Goal: Check status: Check status

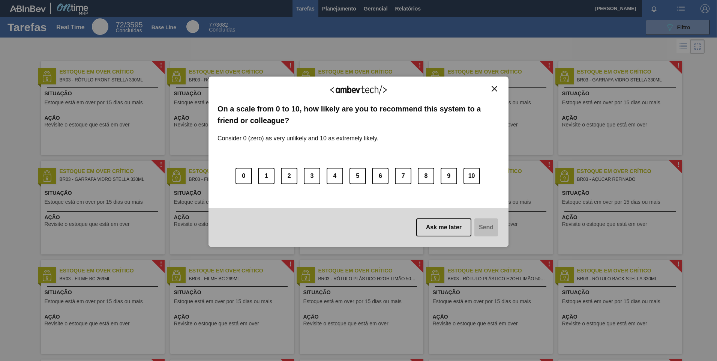
click at [496, 87] on img "Close" at bounding box center [494, 89] width 6 height 6
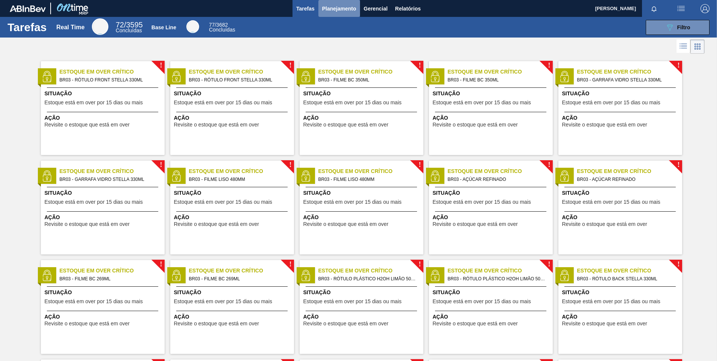
click at [349, 9] on span "Planejamento" at bounding box center [339, 8] width 34 height 9
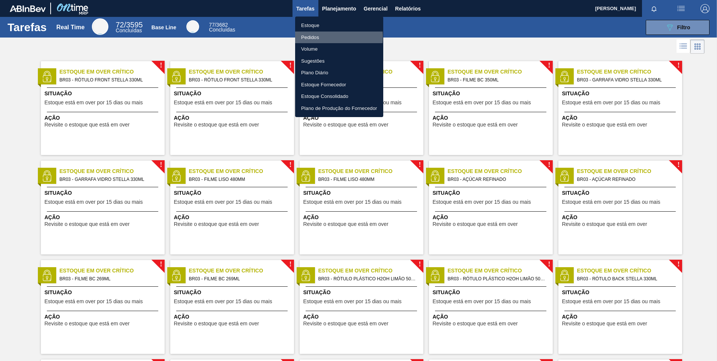
click at [316, 37] on li "Pedidos" at bounding box center [339, 37] width 88 height 12
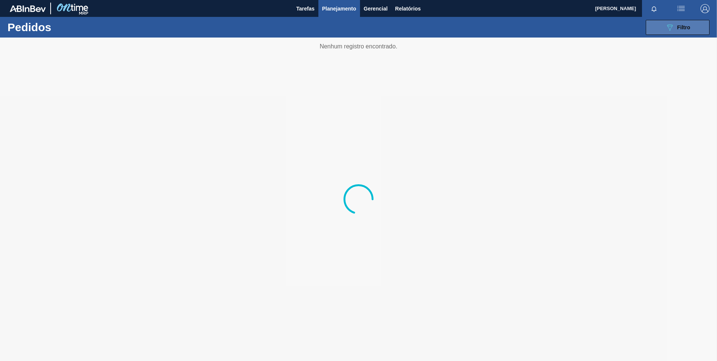
click at [688, 29] on span "Filtro" at bounding box center [683, 27] width 13 height 6
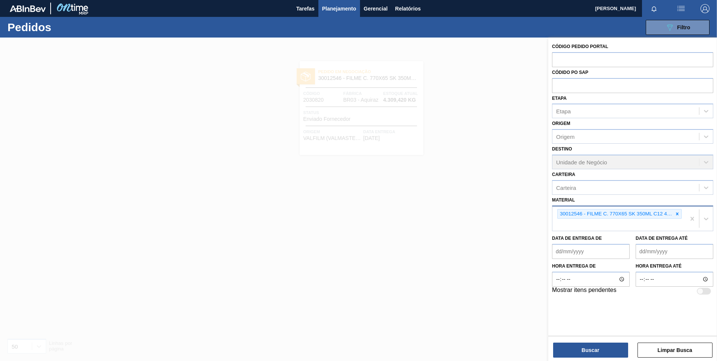
click at [677, 213] on icon at bounding box center [676, 213] width 5 height 5
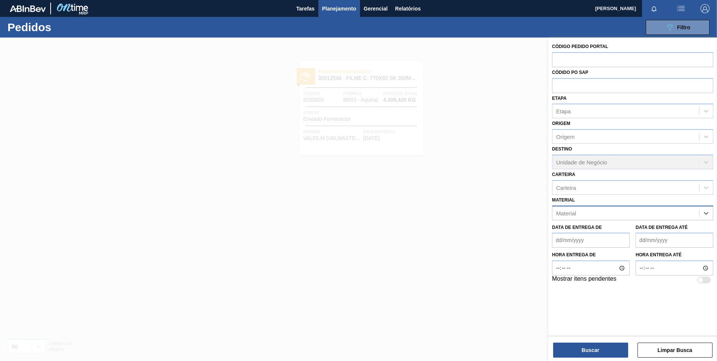
click at [672, 216] on div "Material" at bounding box center [625, 212] width 147 height 11
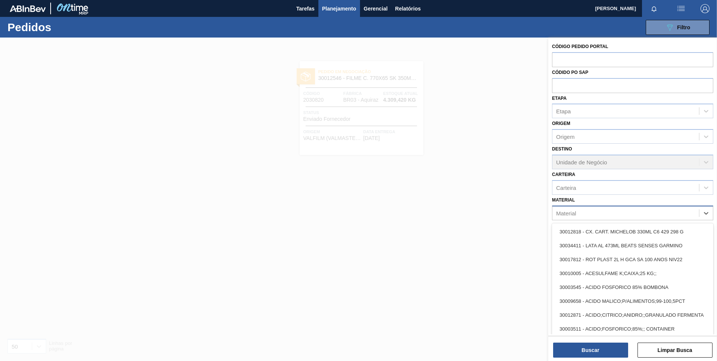
paste input "30030371"
type input "30030371"
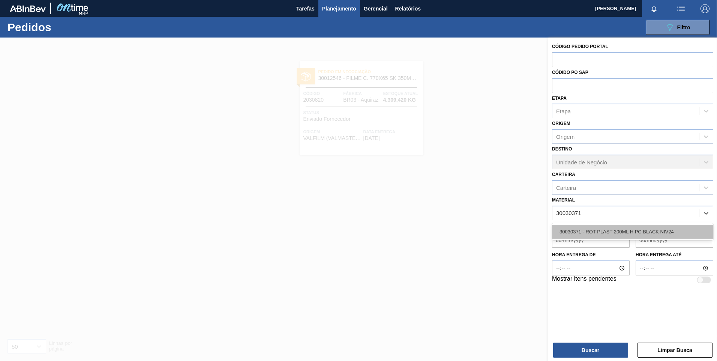
click at [629, 229] on div "30030371 - ROT PLAST 200ML H PC BLACK NIV24" at bounding box center [632, 232] width 161 height 14
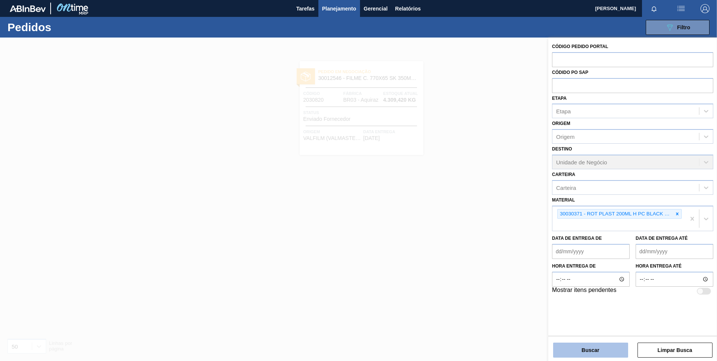
click at [582, 352] on button "Buscar" at bounding box center [590, 349] width 75 height 15
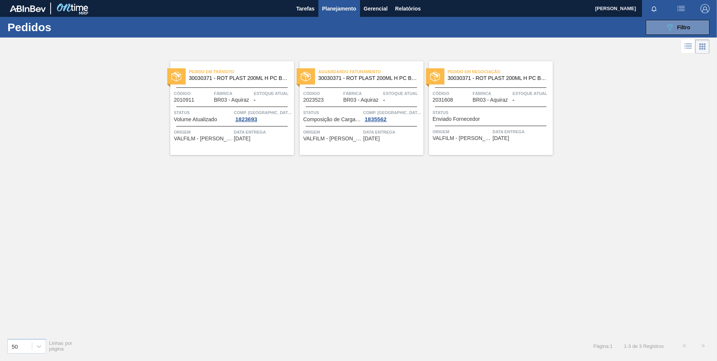
click at [180, 76] on img at bounding box center [176, 77] width 10 height 10
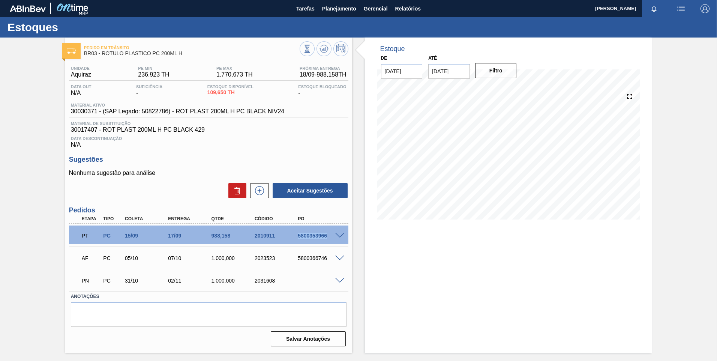
drag, startPoint x: 329, startPoint y: 237, endPoint x: 296, endPoint y: 240, distance: 32.7
click at [296, 240] on div "PT PC 15/09 17/09 988,158 2010911 5800353966" at bounding box center [206, 234] width 259 height 15
copy div "5800353966"
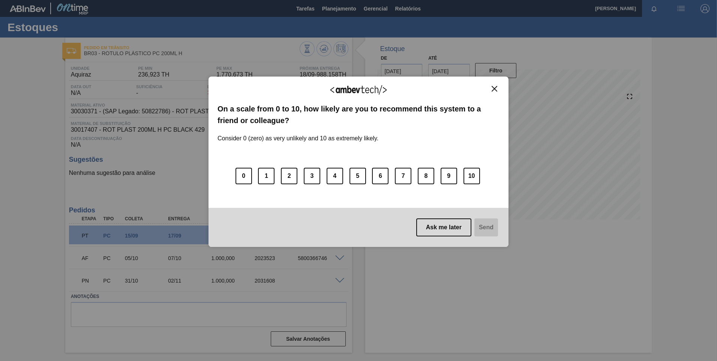
click at [494, 91] on img "Close" at bounding box center [494, 89] width 6 height 6
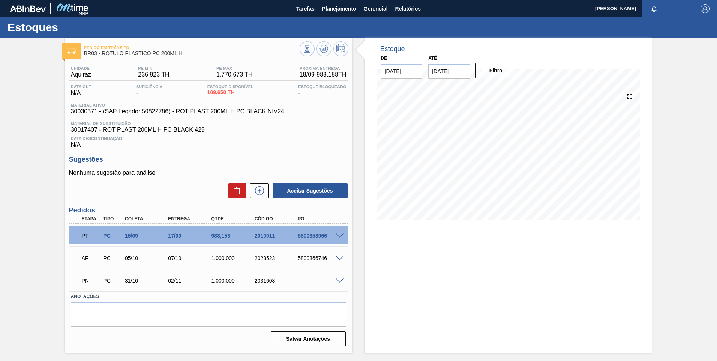
click at [336, 261] on div "5800366746" at bounding box center [320, 258] width 48 height 6
click at [339, 256] on span at bounding box center [339, 258] width 9 height 6
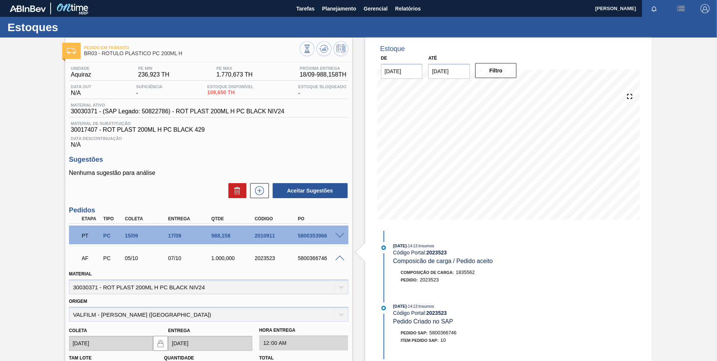
click at [334, 255] on div at bounding box center [340, 258] width 15 height 6
click at [338, 255] on div at bounding box center [340, 258] width 15 height 6
click at [341, 257] on span at bounding box center [339, 258] width 9 height 6
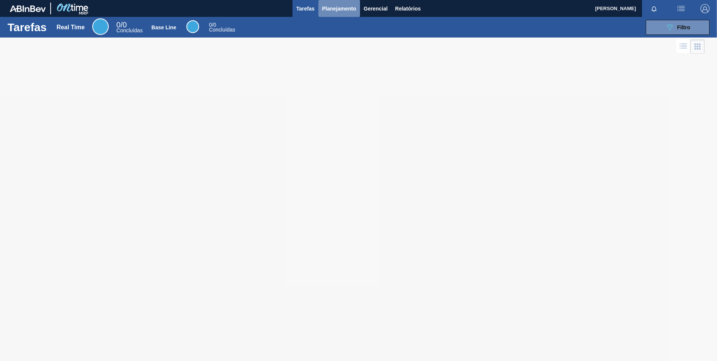
click at [336, 9] on span "Planejamento" at bounding box center [339, 8] width 34 height 9
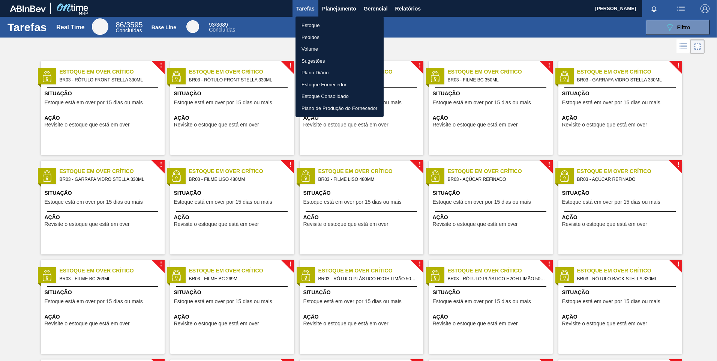
click at [314, 37] on li "Pedidos" at bounding box center [339, 37] width 88 height 12
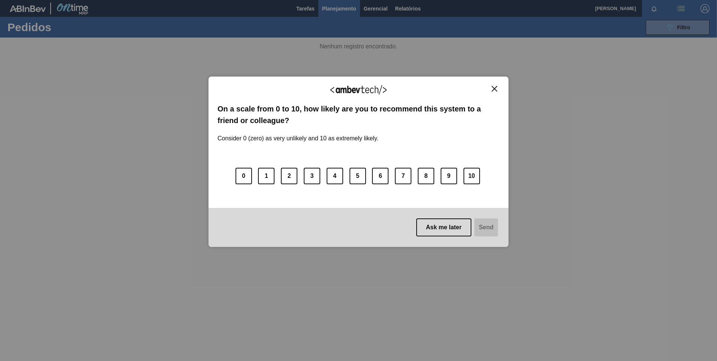
click at [496, 91] on img "Close" at bounding box center [494, 89] width 6 height 6
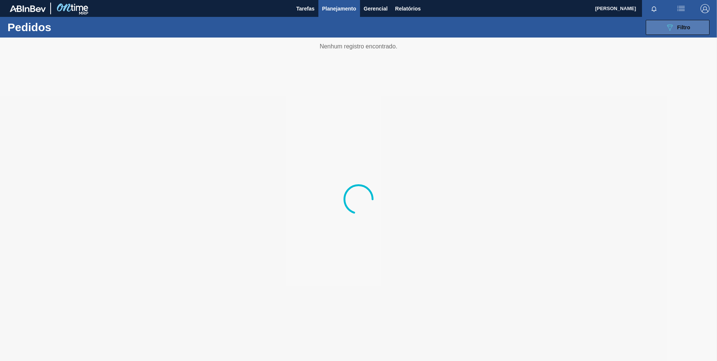
click at [687, 31] on div "089F7B8B-B2A5-4AFE-B5C0-19BA573D28AC Filtro" at bounding box center [677, 27] width 25 height 9
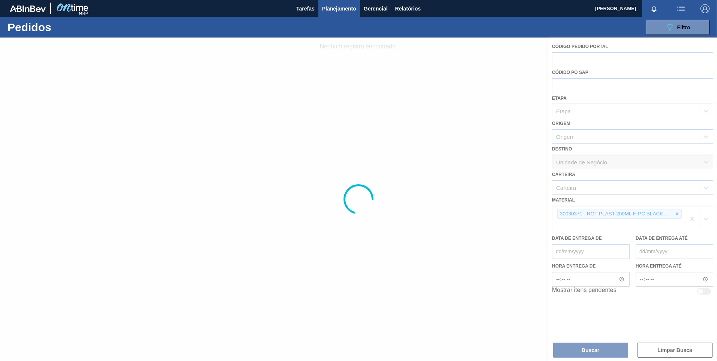
click at [429, 220] on div at bounding box center [358, 198] width 717 height 323
click at [514, 209] on div at bounding box center [358, 198] width 717 height 323
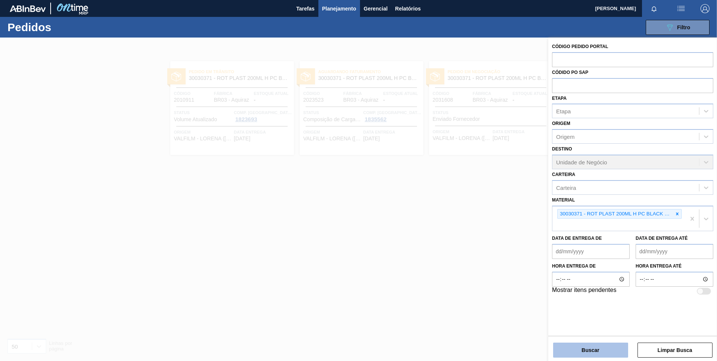
click at [582, 343] on button "Buscar" at bounding box center [590, 349] width 75 height 15
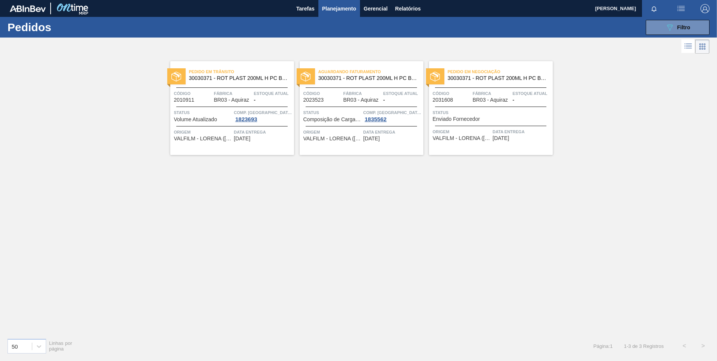
click at [213, 81] on div "Pedido em Trânsito 30030371 - ROT PLAST 200ML H PC BLACK NIV24" at bounding box center [232, 75] width 124 height 17
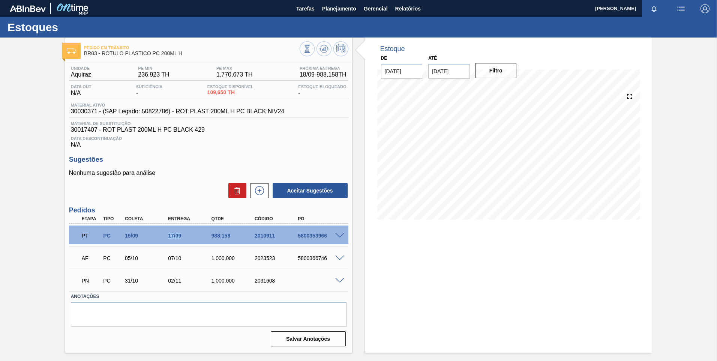
drag, startPoint x: 167, startPoint y: 237, endPoint x: 193, endPoint y: 235, distance: 26.4
click at [193, 235] on div "17/09" at bounding box center [190, 235] width 48 height 6
drag, startPoint x: 193, startPoint y: 235, endPoint x: 162, endPoint y: 209, distance: 40.5
click at [162, 209] on h3 "Pedidos" at bounding box center [208, 210] width 279 height 8
click at [278, 236] on div "2010911" at bounding box center [277, 235] width 48 height 6
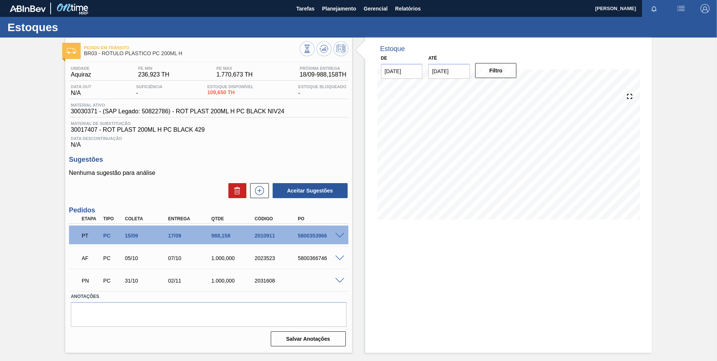
click at [329, 238] on div "5800353966" at bounding box center [320, 235] width 48 height 6
click at [335, 234] on span at bounding box center [339, 236] width 9 height 6
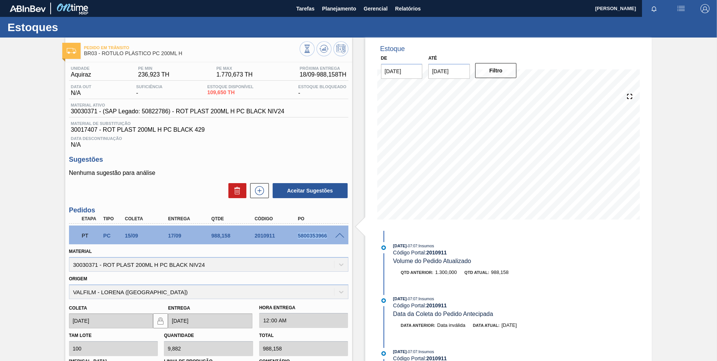
drag, startPoint x: 296, startPoint y: 235, endPoint x: 328, endPoint y: 235, distance: 31.9
click at [328, 235] on div "5800353966" at bounding box center [320, 235] width 48 height 6
copy div "5800353966"
click at [337, 233] on span at bounding box center [339, 236] width 9 height 6
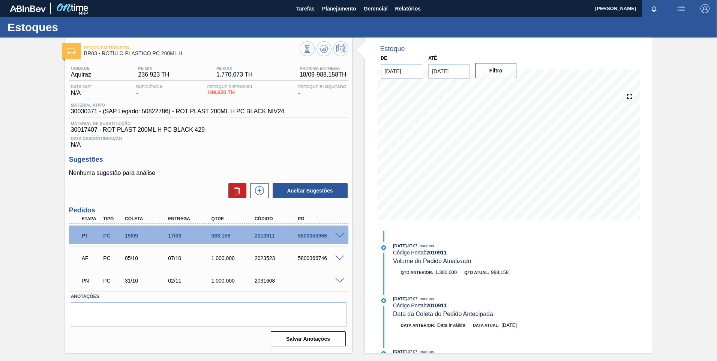
click at [284, 258] on div "2023523" at bounding box center [277, 258] width 48 height 6
click at [340, 256] on span at bounding box center [339, 258] width 9 height 6
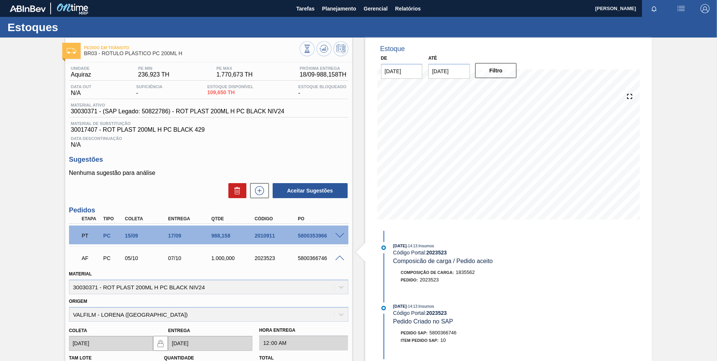
click at [340, 256] on span at bounding box center [339, 258] width 9 height 6
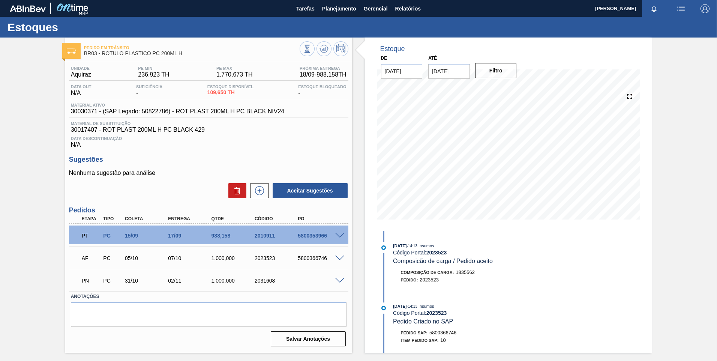
click at [342, 259] on span at bounding box center [339, 258] width 9 height 6
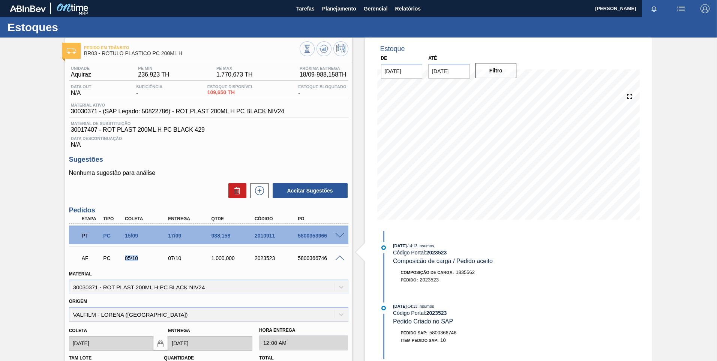
drag, startPoint x: 120, startPoint y: 253, endPoint x: 141, endPoint y: 256, distance: 20.9
click at [141, 256] on div "AF PC 05/10 07/10 1.000,000 2023523 5800366746" at bounding box center [206, 257] width 259 height 15
drag, startPoint x: 141, startPoint y: 256, endPoint x: 179, endPoint y: 258, distance: 38.2
click at [179, 258] on div "07/10" at bounding box center [190, 258] width 48 height 6
click at [338, 257] on span at bounding box center [339, 258] width 9 height 6
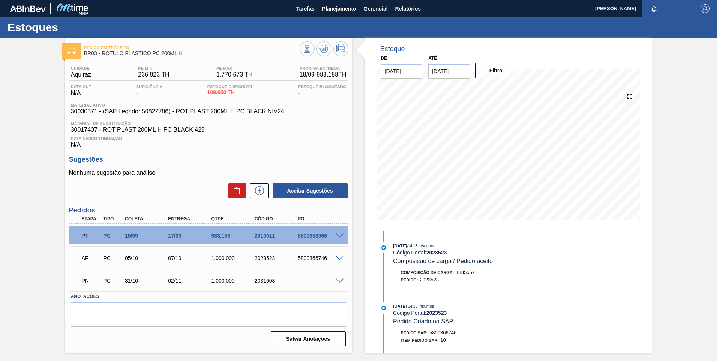
click at [26, 0] on div at bounding box center [50, 8] width 81 height 17
click at [30, 9] on img at bounding box center [28, 8] width 36 height 7
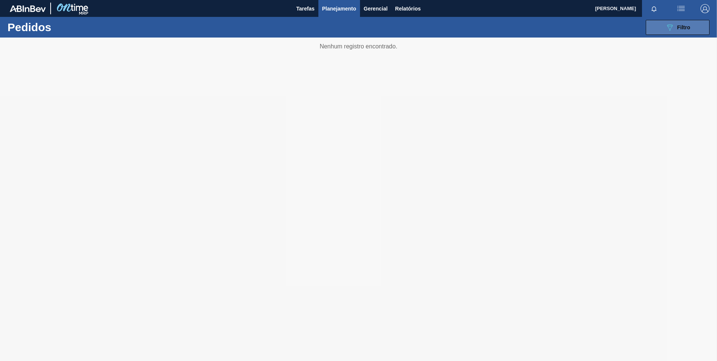
click at [665, 28] on icon "089F7B8B-B2A5-4AFE-B5C0-19BA573D28AC" at bounding box center [669, 27] width 9 height 9
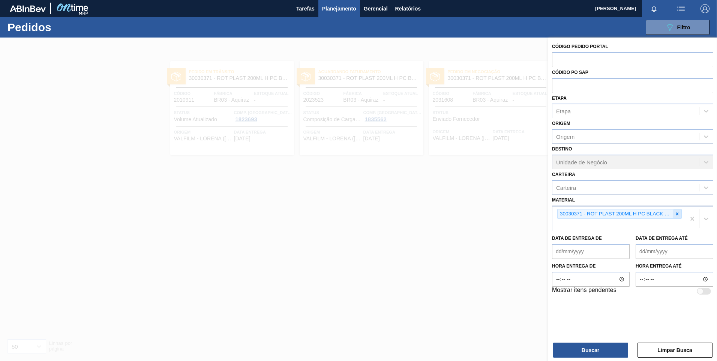
click at [673, 216] on div at bounding box center [677, 213] width 8 height 9
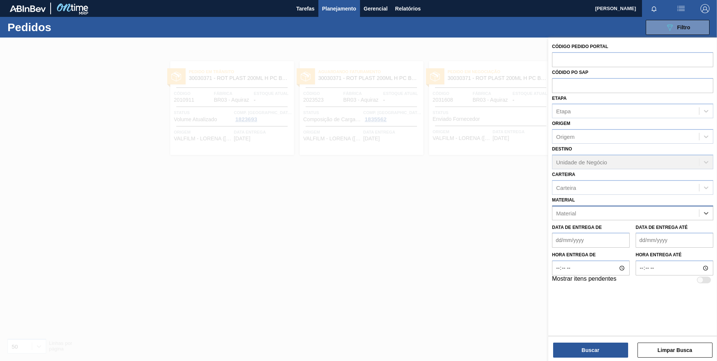
click at [677, 214] on div "Material" at bounding box center [625, 212] width 147 height 11
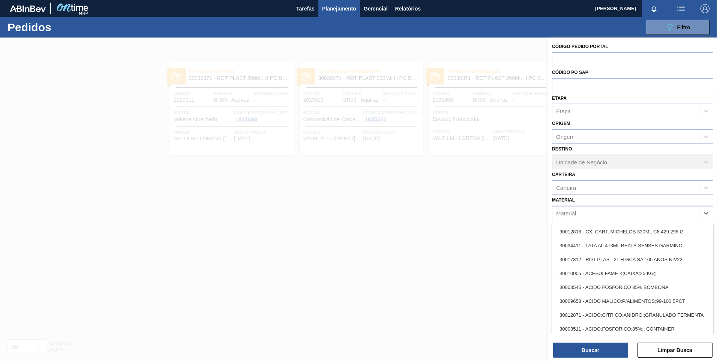
paste input "30034305"
type input "30034305"
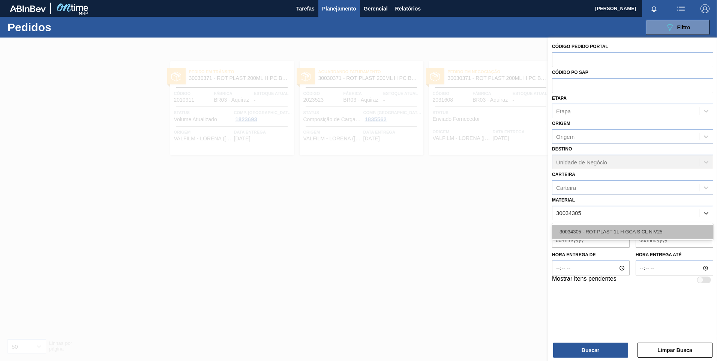
click at [636, 230] on div "30034305 - ROT PLAST 1L H GCA S CL NIV25" at bounding box center [632, 232] width 161 height 14
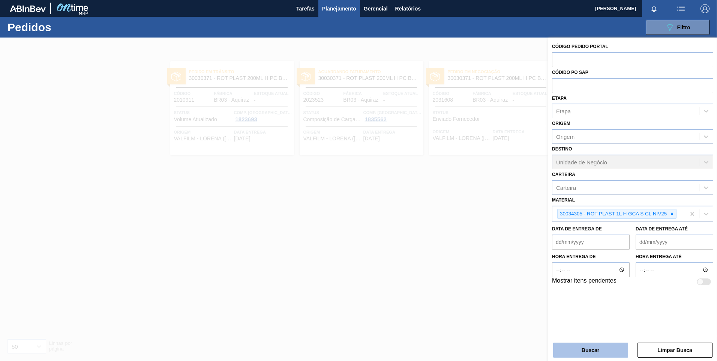
click at [591, 350] on button "Buscar" at bounding box center [590, 349] width 75 height 15
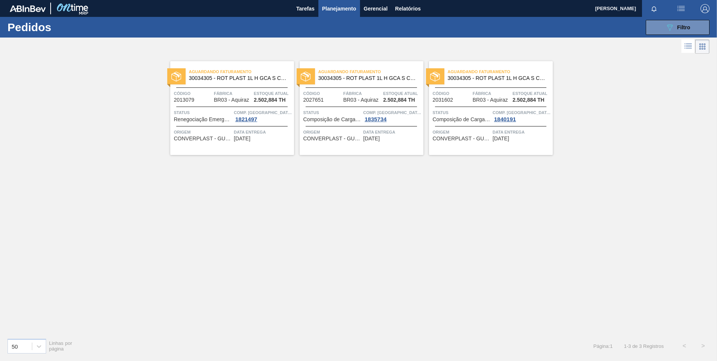
click at [269, 147] on div "Aguardando Faturamento 30034305 - ROT PLAST 1L H GCA S CL NIV25 Código 2013079 …" at bounding box center [232, 108] width 124 height 94
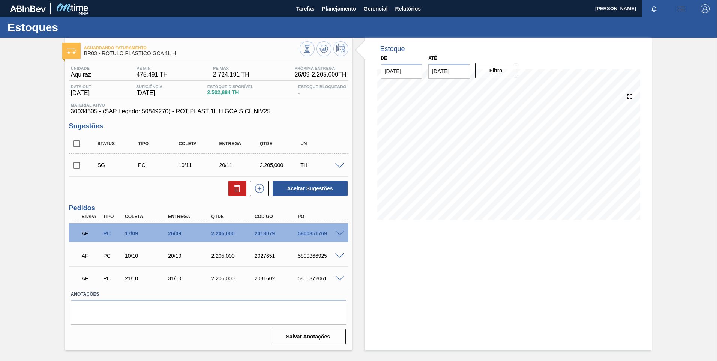
click at [340, 235] on span at bounding box center [339, 234] width 9 height 6
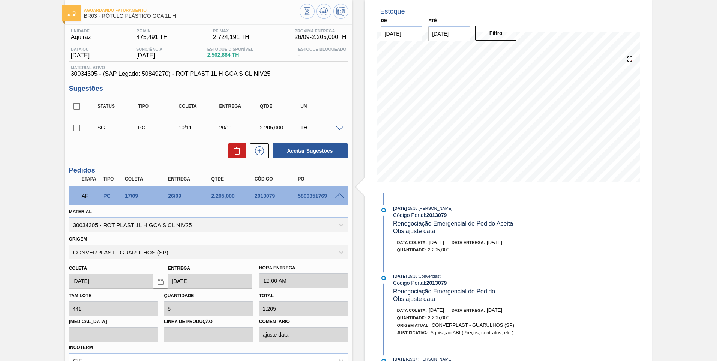
click at [323, 197] on div "5800351769" at bounding box center [320, 196] width 48 height 6
drag, startPoint x: 330, startPoint y: 198, endPoint x: 337, endPoint y: 198, distance: 6.8
click at [330, 198] on div "5800351769" at bounding box center [320, 196] width 48 height 6
copy div "5800351769"
drag, startPoint x: 294, startPoint y: 196, endPoint x: 330, endPoint y: 199, distance: 36.5
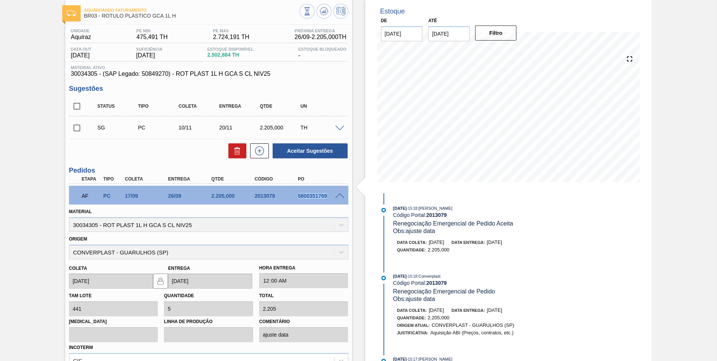
click at [330, 199] on div "AF PC 17/09 26/09 2.205,000 2013079 5800351769" at bounding box center [206, 194] width 259 height 15
click at [341, 195] on span at bounding box center [339, 196] width 9 height 6
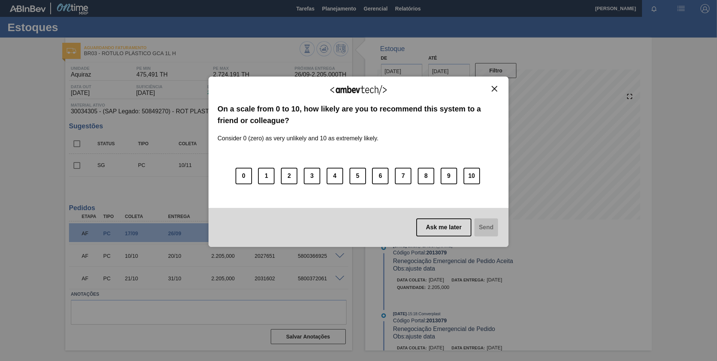
click at [492, 85] on button "Close" at bounding box center [494, 88] width 10 height 6
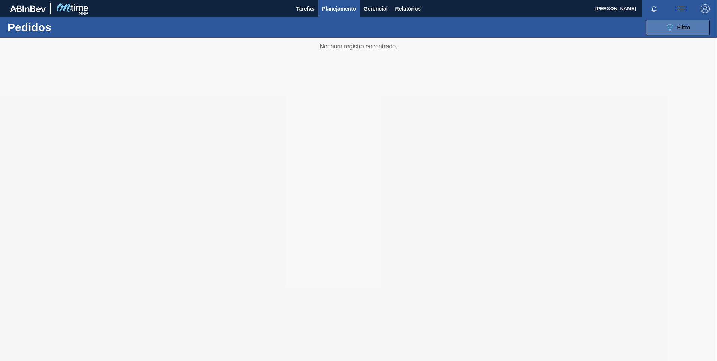
click at [671, 30] on icon "089F7B8B-B2A5-4AFE-B5C0-19BA573D28AC" at bounding box center [669, 27] width 9 height 9
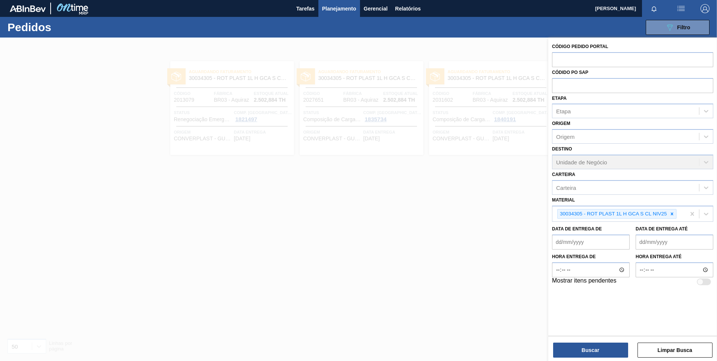
drag, startPoint x: 674, startPoint y: 216, endPoint x: 564, endPoint y: 196, distance: 111.9
click at [671, 217] on div at bounding box center [672, 213] width 8 height 9
paste input "30034310"
type input "30034310"
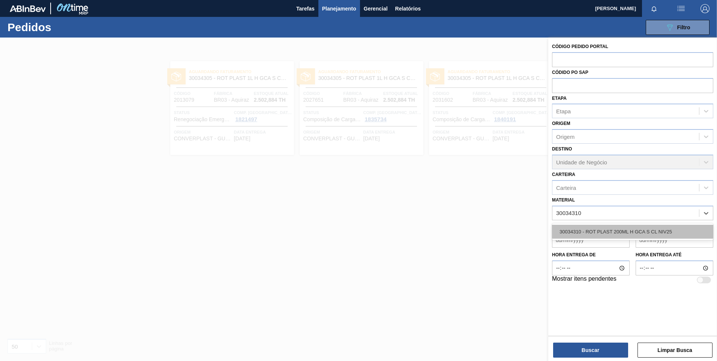
drag, startPoint x: 620, startPoint y: 228, endPoint x: 611, endPoint y: 275, distance: 48.4
click at [619, 228] on div "30034310 - ROT PLAST 200ML H GCA S CL NIV25" at bounding box center [632, 232] width 161 height 14
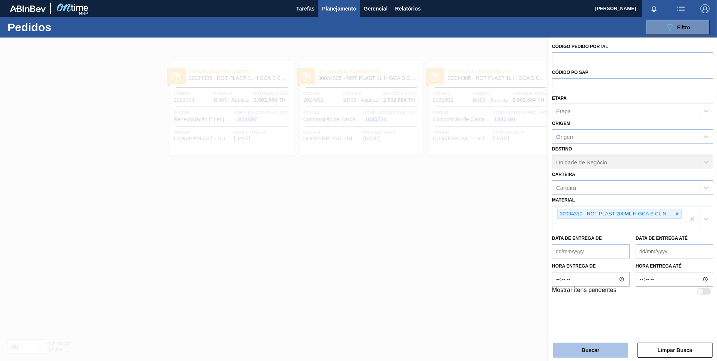
click at [586, 350] on button "Buscar" at bounding box center [590, 349] width 75 height 15
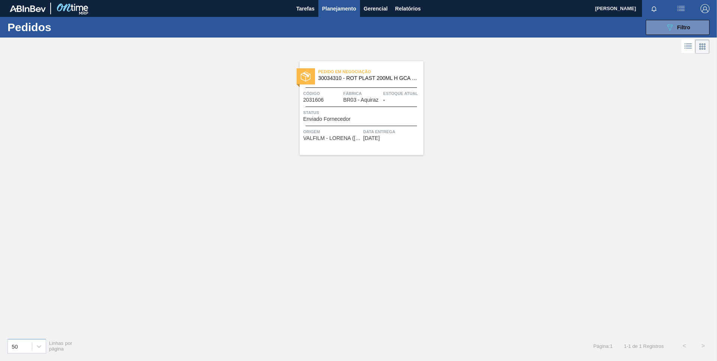
click at [411, 145] on div "Pedido em Negociação 30034310 - ROT PLAST 200ML H GCA S CL NIV25 Código 2031606…" at bounding box center [361, 108] width 124 height 94
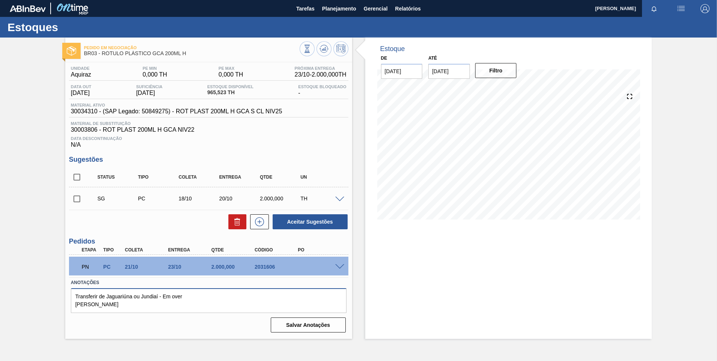
drag, startPoint x: 103, startPoint y: 302, endPoint x: 76, endPoint y: 301, distance: 27.0
click at [76, 301] on textarea "Transferir de Jaguariúna ou Jundiaí - Em over [PERSON_NAME]" at bounding box center [209, 300] width 276 height 25
click at [123, 305] on textarea "Transferir de Jaguariúna ou Jundiaí - Em over [PERSON_NAME]" at bounding box center [209, 300] width 276 height 25
drag, startPoint x: 86, startPoint y: 295, endPoint x: 192, endPoint y: 299, distance: 105.4
click at [192, 299] on textarea "Transferir de Jaguariúna ou Jundiaí - Em over [PERSON_NAME]" at bounding box center [209, 300] width 276 height 25
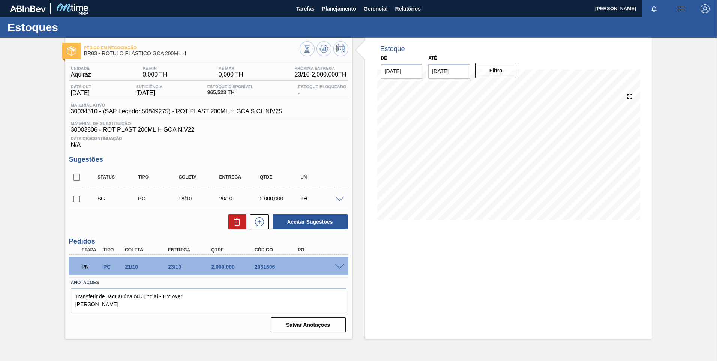
click at [301, 268] on div "PN PC 21/10 23/10 2.000,000 2031606" at bounding box center [206, 265] width 259 height 15
click at [334, 268] on div at bounding box center [340, 266] width 15 height 6
click at [332, 268] on div "PN PC 21/10 23/10 2.000,000 2031606" at bounding box center [206, 265] width 259 height 15
click at [336, 267] on span at bounding box center [339, 267] width 9 height 6
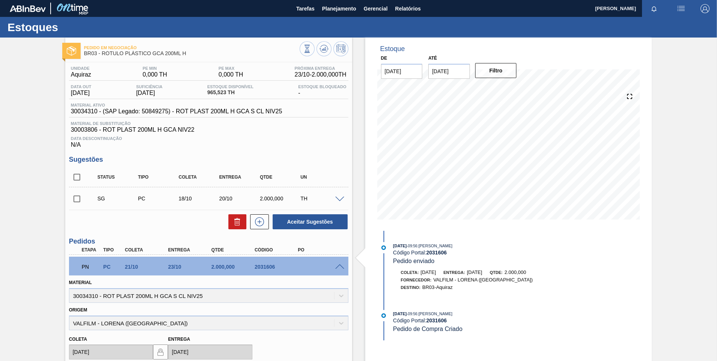
click at [336, 267] on span at bounding box center [339, 267] width 9 height 6
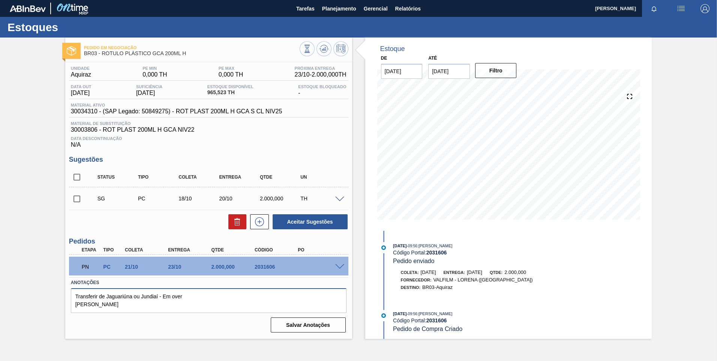
drag, startPoint x: 135, startPoint y: 305, endPoint x: 58, endPoint y: 297, distance: 77.3
click at [58, 297] on div "Pedido em Negociação BR03 - RÓTULO PLÁSTICO GCA 200ML H Unidade Aquiraz PE MIN …" at bounding box center [358, 187] width 717 height 301
click at [113, 306] on textarea "Transferir de Jaguariúna ou Jundiaí - Em over [PERSON_NAME]" at bounding box center [209, 300] width 276 height 25
drag, startPoint x: 179, startPoint y: 133, endPoint x: 72, endPoint y: 132, distance: 106.8
click at [72, 132] on span "30003806 - ROT PLAST 200ML H GCA NIV22" at bounding box center [209, 129] width 276 height 7
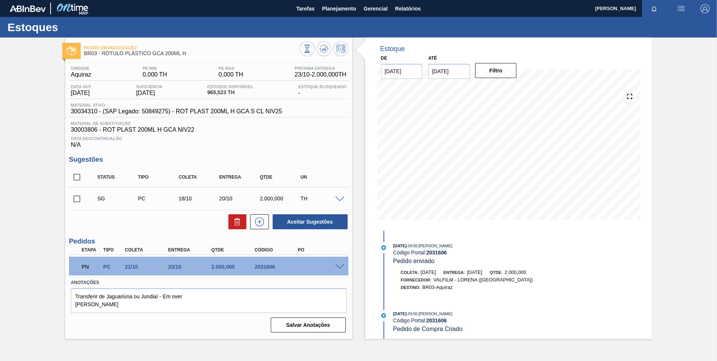
drag, startPoint x: 277, startPoint y: 150, endPoint x: 272, endPoint y: 151, distance: 4.9
click at [273, 151] on div "Unidade Aquiraz PE MIN 0,000 TH PE MAX 0,000 TH Próxima Entrega 23/10 - 2.000,0…" at bounding box center [208, 198] width 287 height 273
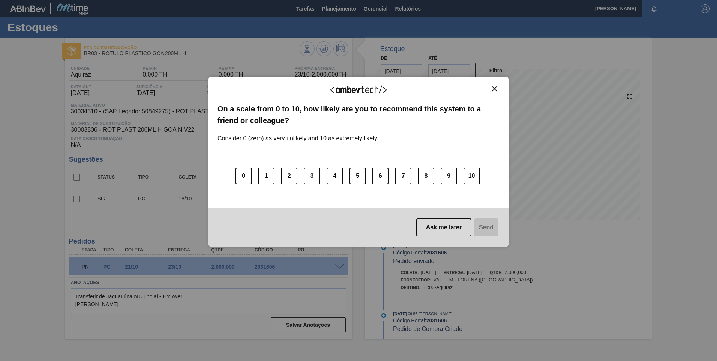
click at [498, 87] on button "Close" at bounding box center [494, 88] width 10 height 6
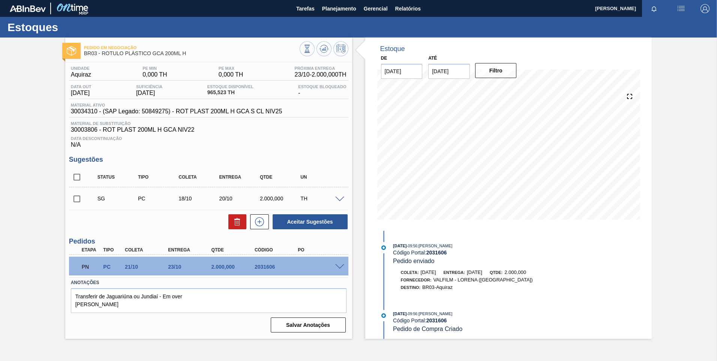
click at [19, 7] on img at bounding box center [28, 8] width 36 height 7
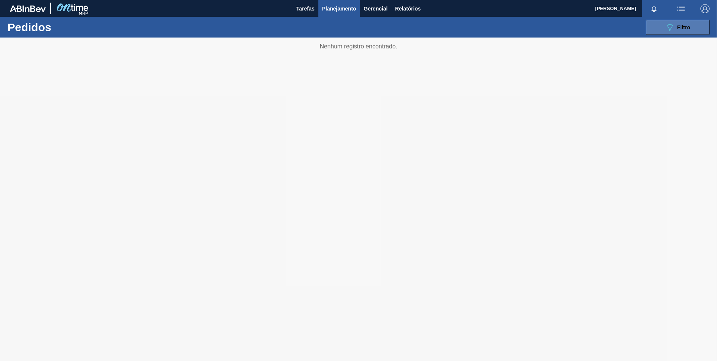
click at [666, 33] on button "089F7B8B-B2A5-4AFE-B5C0-19BA573D28AC Filtro" at bounding box center [677, 27] width 64 height 15
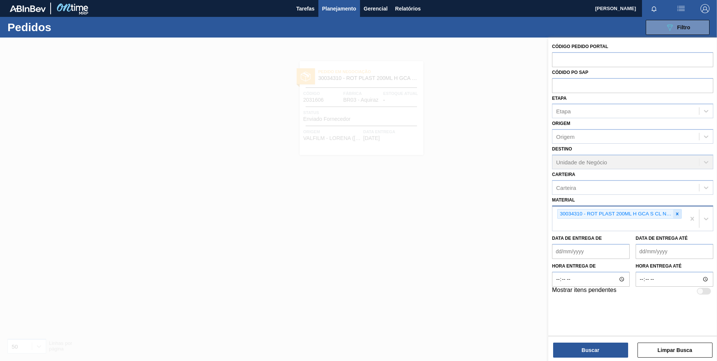
click at [675, 215] on icon at bounding box center [676, 213] width 5 height 5
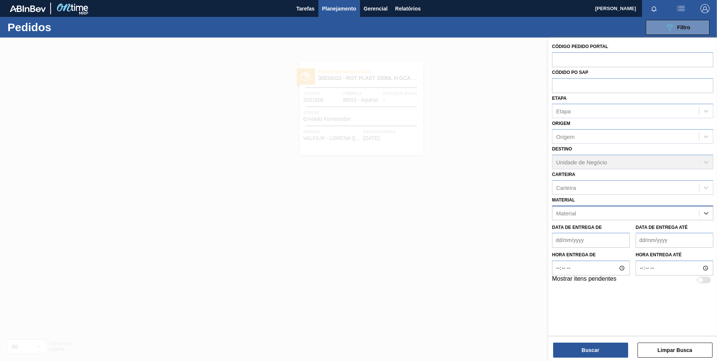
paste input "30006232"
type input "30006232"
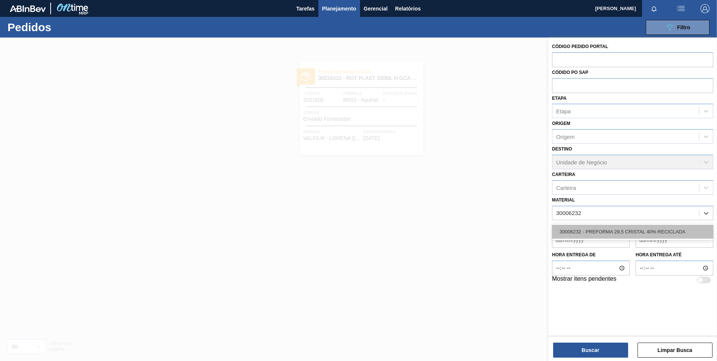
click at [607, 225] on div "30006232 - PREFORMA 29,5 CRISTAL 40% RECICLADA" at bounding box center [632, 232] width 161 height 14
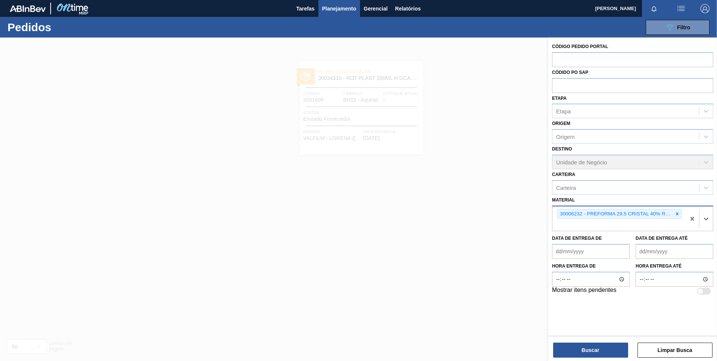
click at [614, 226] on div "30006232 - PREFORMA 29,5 CRISTAL 40% RECICLADA" at bounding box center [618, 218] width 133 height 25
paste input "30008786"
type input "30008786"
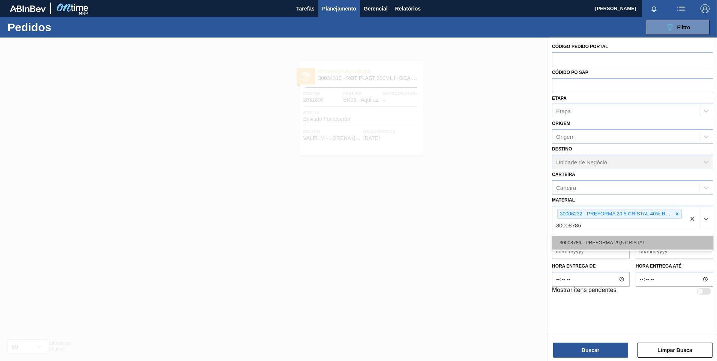
click at [573, 244] on div "30008786 - PREFORMA 29,5 CRISTAL" at bounding box center [632, 242] width 161 height 14
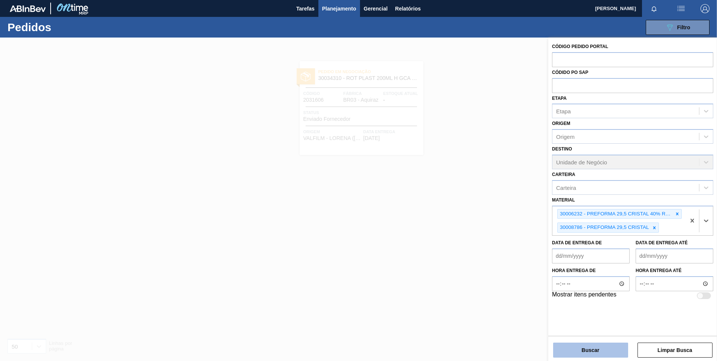
click at [580, 353] on button "Buscar" at bounding box center [590, 349] width 75 height 15
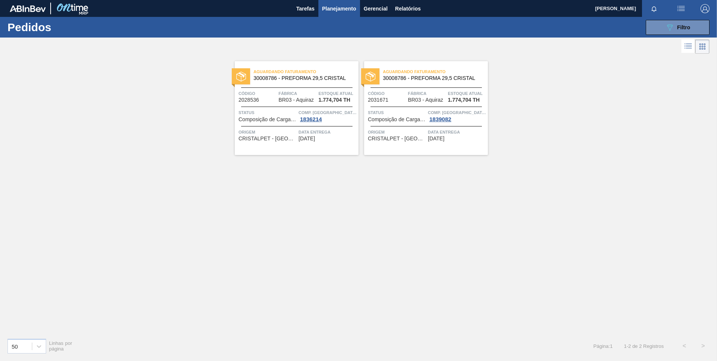
click at [270, 141] on span "CRISTALPET - [GEOGRAPHIC_DATA][PERSON_NAME] ([GEOGRAPHIC_DATA])" at bounding box center [267, 139] width 58 height 6
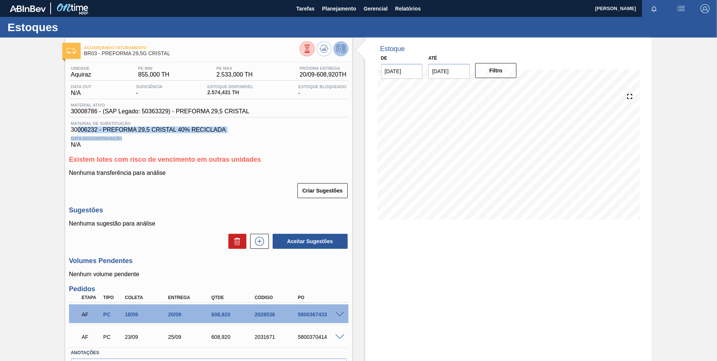
drag, startPoint x: 222, startPoint y: 133, endPoint x: 79, endPoint y: 132, distance: 142.4
click at [79, 132] on div "Material de Substituição 30006232 - PREFORMA 29,5 CRISTAL 40% RECICLADA Data De…" at bounding box center [208, 134] width 279 height 27
click at [286, 136] on div "Data Descontinuação N/A" at bounding box center [208, 140] width 279 height 15
copy span "30006232 - PREFORMA 29,5 CRISTAL 40% RECICLADA"
drag, startPoint x: 229, startPoint y: 127, endPoint x: 71, endPoint y: 128, distance: 157.8
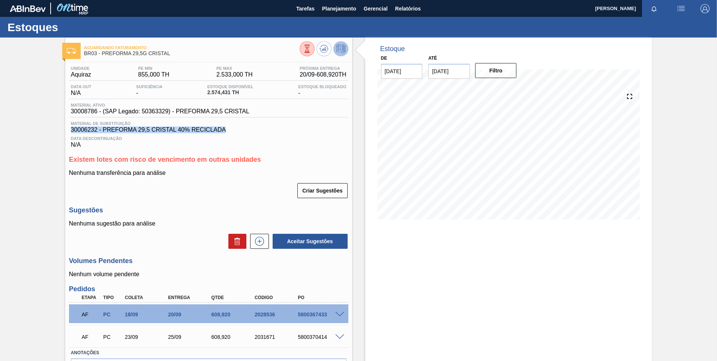
click at [71, 128] on span "30006232 - PREFORMA 29,5 CRISTAL 40% RECICLADA" at bounding box center [209, 129] width 276 height 7
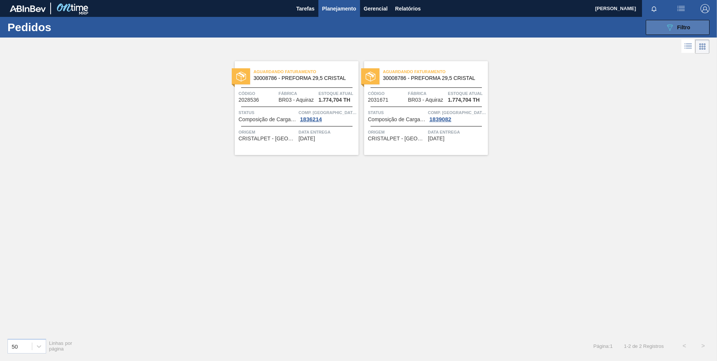
click at [673, 29] on icon "089F7B8B-B2A5-4AFE-B5C0-19BA573D28AC" at bounding box center [669, 27] width 9 height 9
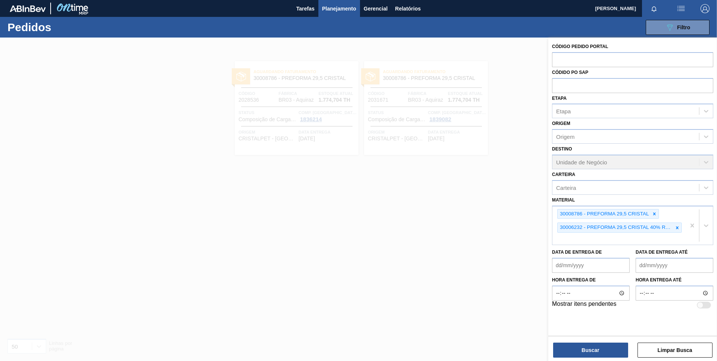
click at [391, 229] on div at bounding box center [358, 217] width 717 height 361
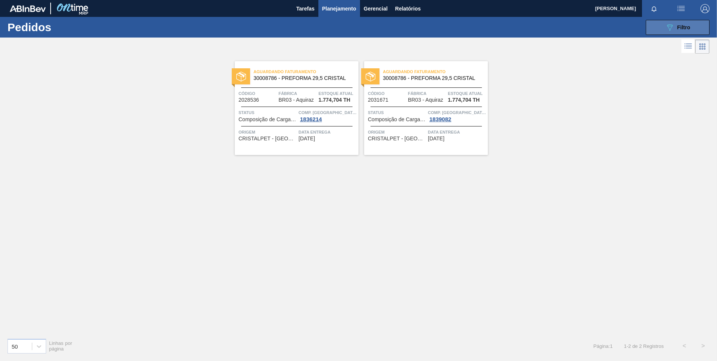
click at [674, 27] on div "089F7B8B-B2A5-4AFE-B5C0-19BA573D28AC Filtro" at bounding box center [677, 27] width 25 height 9
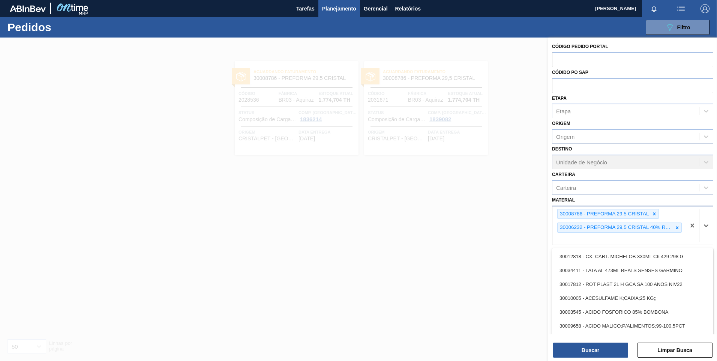
click at [682, 232] on div "30008786 - PREFORMA 29,5 CRISTAL 30006232 - PREFORMA 29,5 CRISTAL 40% RECICLADA" at bounding box center [618, 225] width 133 height 39
click at [677, 230] on icon at bounding box center [676, 227] width 5 height 5
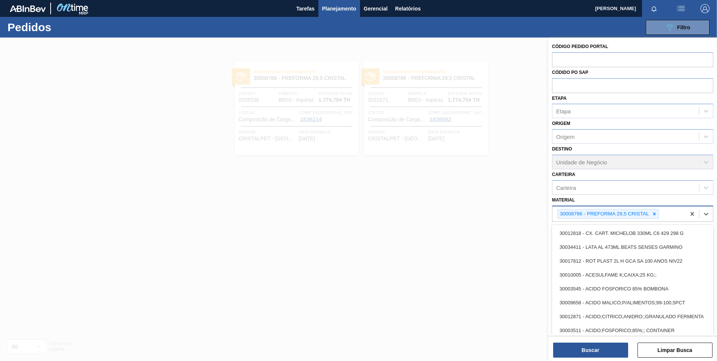
click at [656, 214] on icon at bounding box center [653, 213] width 5 height 5
click at [657, 214] on div "Material" at bounding box center [625, 212] width 147 height 11
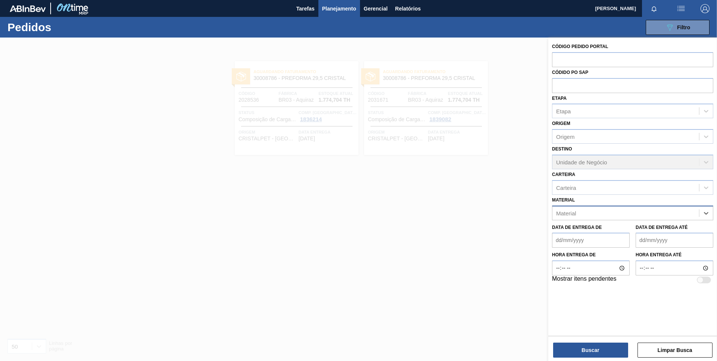
paste input "30006681"
type input "30006681"
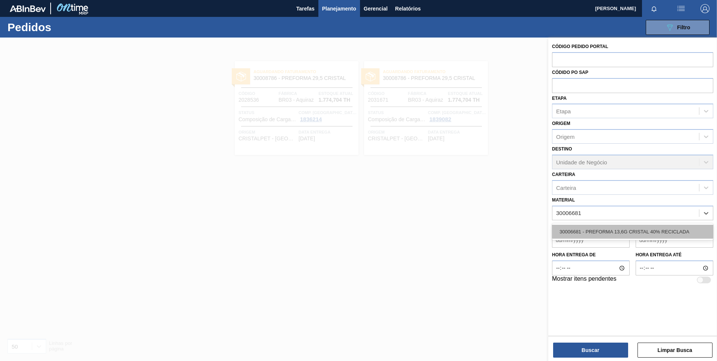
click at [632, 229] on div "30006681 - PREFORMA 13,6G CRISTAL 40% RECICLADA" at bounding box center [632, 232] width 161 height 14
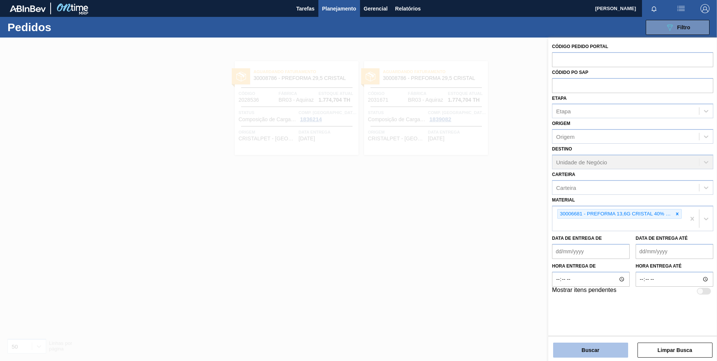
click at [593, 352] on button "Buscar" at bounding box center [590, 349] width 75 height 15
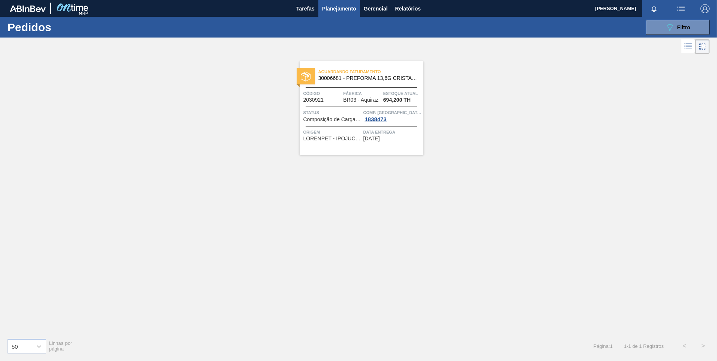
click at [407, 72] on span "Aguardando Faturamento" at bounding box center [370, 71] width 105 height 7
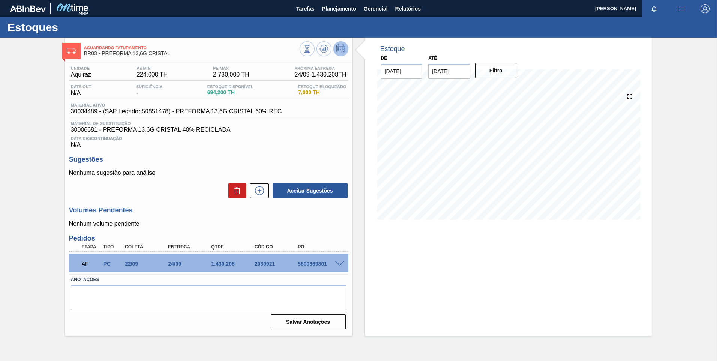
click at [205, 260] on div "AF PC 22/09 24/09 1.430,[PHONE_NUMBER] 5800369801" at bounding box center [206, 262] width 259 height 15
click at [340, 264] on span at bounding box center [339, 264] width 9 height 6
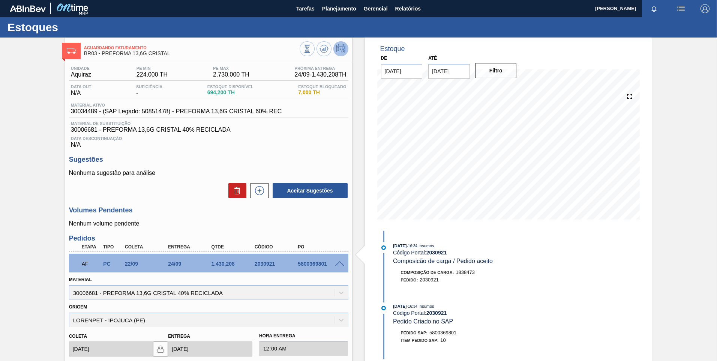
click at [341, 273] on div "Material 30006681 - PREFORMA 13,6G CRISTAL 40% RECICLADA" at bounding box center [208, 285] width 285 height 27
click at [339, 264] on span at bounding box center [339, 264] width 9 height 6
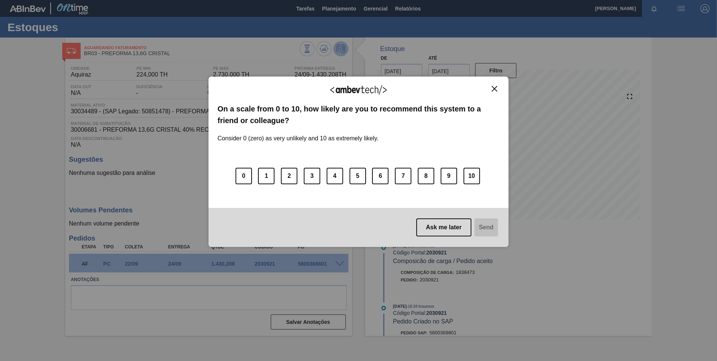
click at [493, 91] on button "Close" at bounding box center [494, 88] width 10 height 6
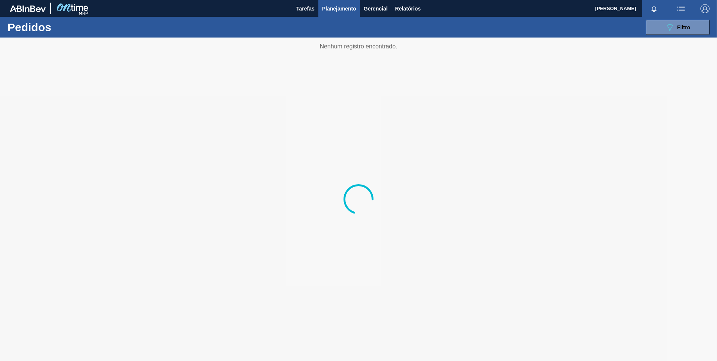
click at [25, 9] on img at bounding box center [28, 8] width 36 height 7
click at [663, 30] on button "089F7B8B-B2A5-4AFE-B5C0-19BA573D28AC Filtro" at bounding box center [677, 27] width 64 height 15
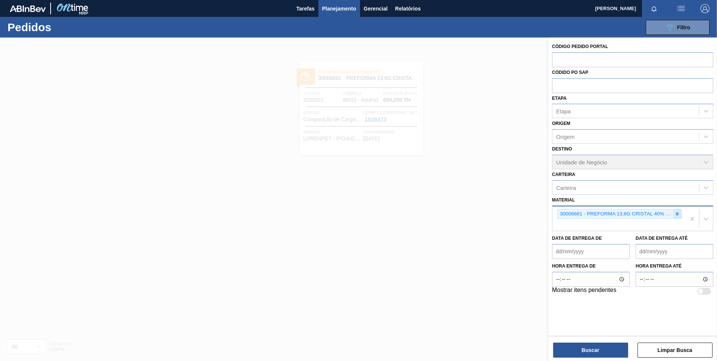
click at [677, 216] on icon at bounding box center [676, 213] width 5 height 5
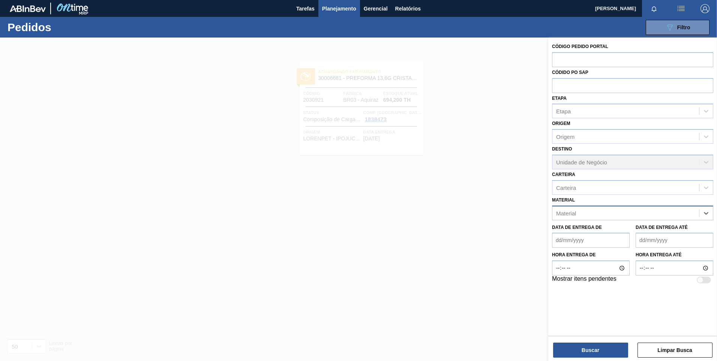
click at [660, 214] on div "Material" at bounding box center [625, 212] width 147 height 11
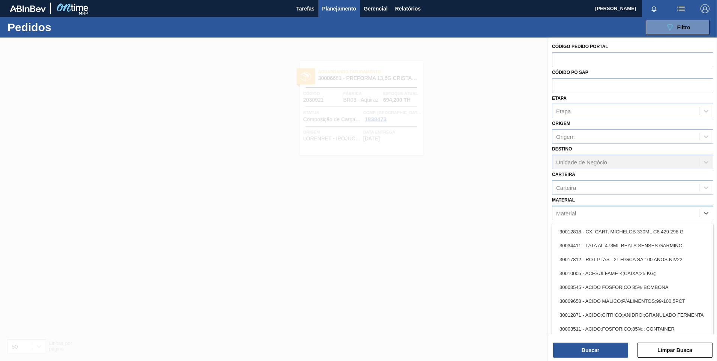
paste input "30012546"
type input "30012546"
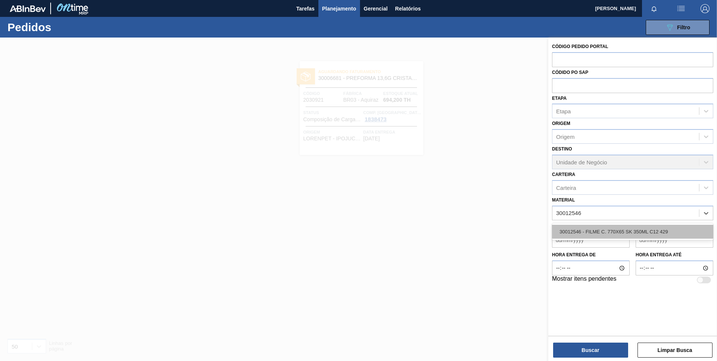
click at [629, 228] on div "30012546 - FILME C. 770X65 SK 350ML C12 429" at bounding box center [632, 232] width 161 height 14
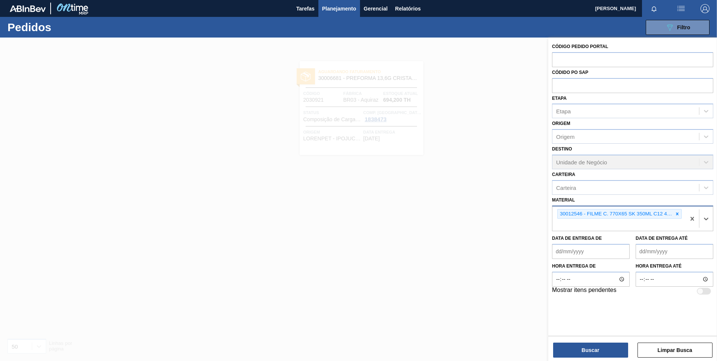
paste input "30012546"
type input "30012546"
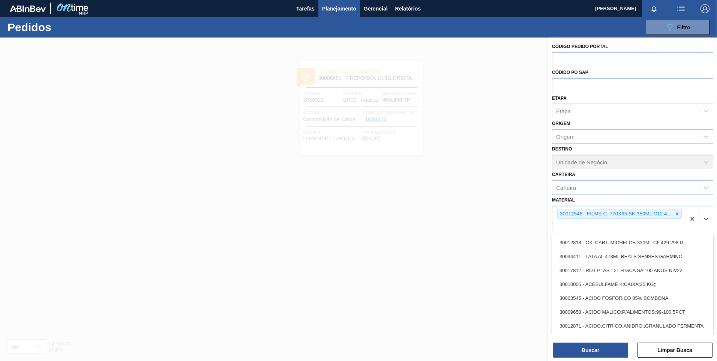
click at [490, 235] on div at bounding box center [358, 217] width 717 height 361
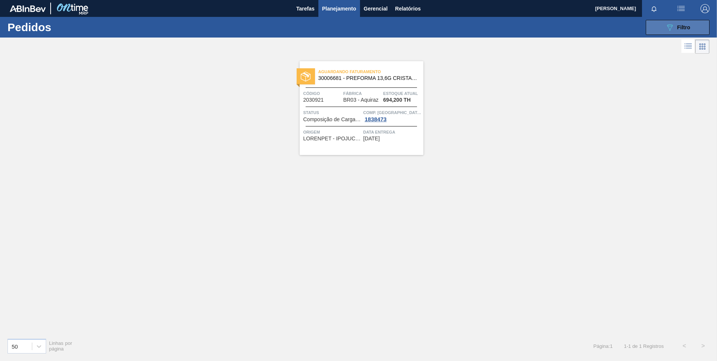
click at [674, 33] on button "089F7B8B-B2A5-4AFE-B5C0-19BA573D28AC Filtro" at bounding box center [677, 27] width 64 height 15
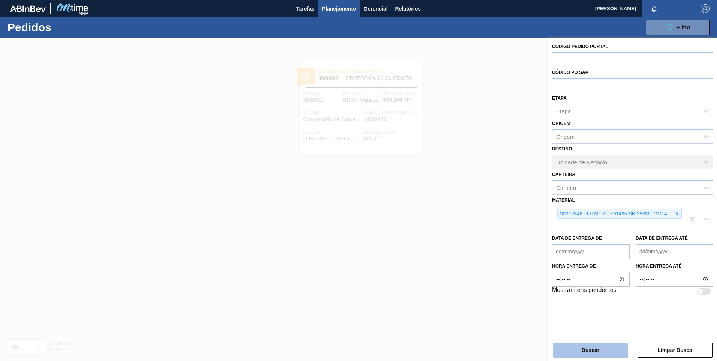
click at [581, 347] on button "Buscar" at bounding box center [590, 349] width 75 height 15
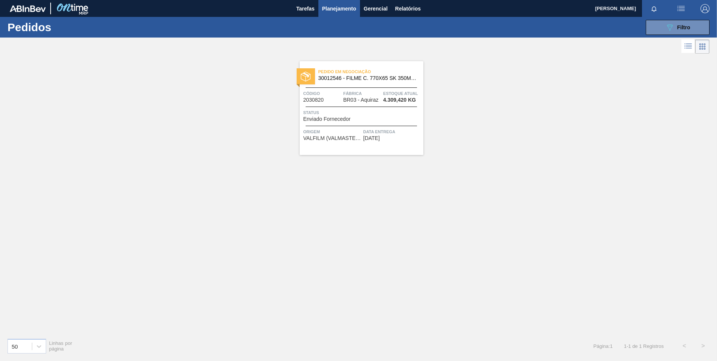
click at [451, 264] on div "Pedido em Negociação 30012546 - FILME C. 770X65 SK 350ML C12 429 Código 2030820…" at bounding box center [358, 193] width 717 height 276
click at [488, 302] on div "Pedido em Negociação 30012546 - FILME C. 770X65 SK 350ML C12 429 Código 2030820…" at bounding box center [358, 193] width 717 height 276
click at [302, 76] on img at bounding box center [306, 77] width 10 height 10
